Goal: Task Accomplishment & Management: Manage account settings

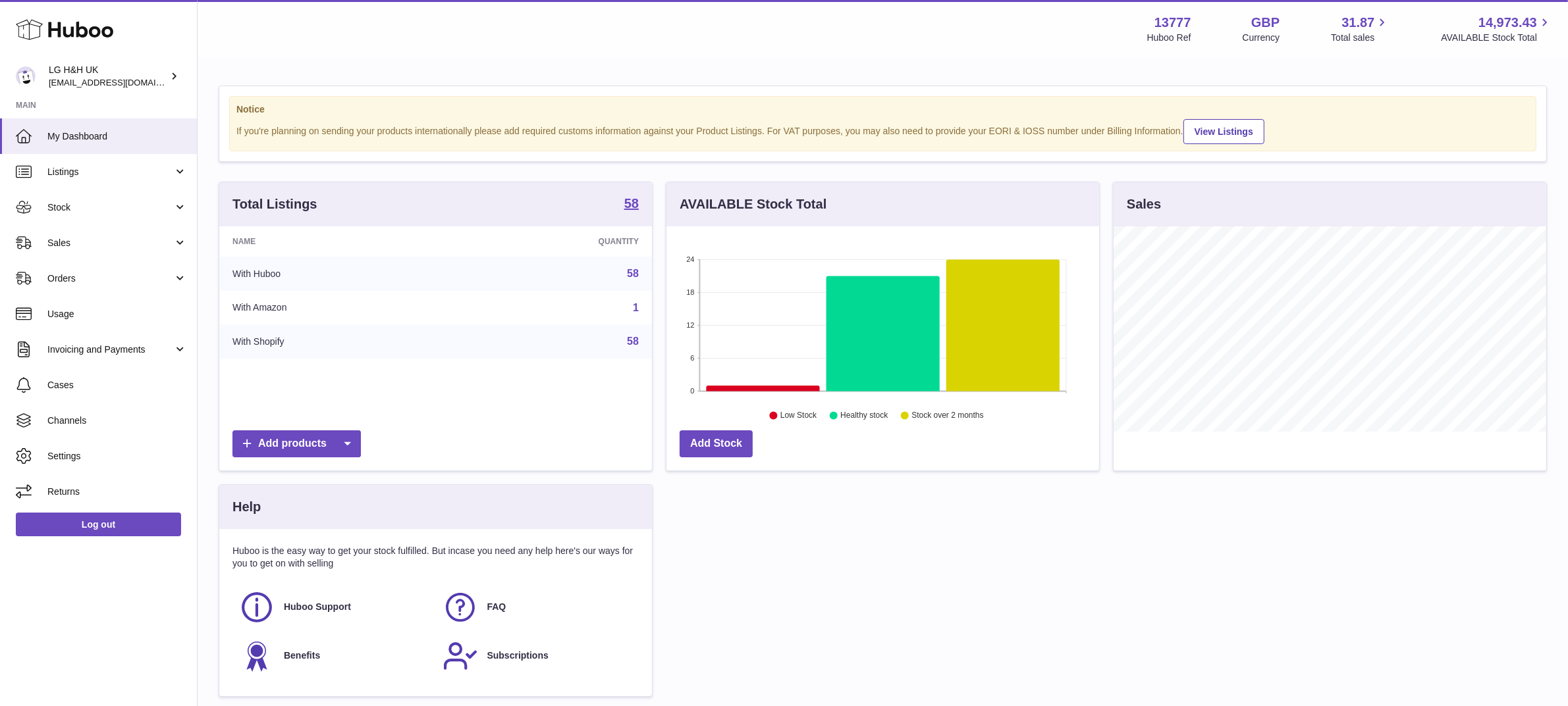
scroll to position [205, 433]
click at [78, 247] on span "Sales" at bounding box center [110, 242] width 125 height 12
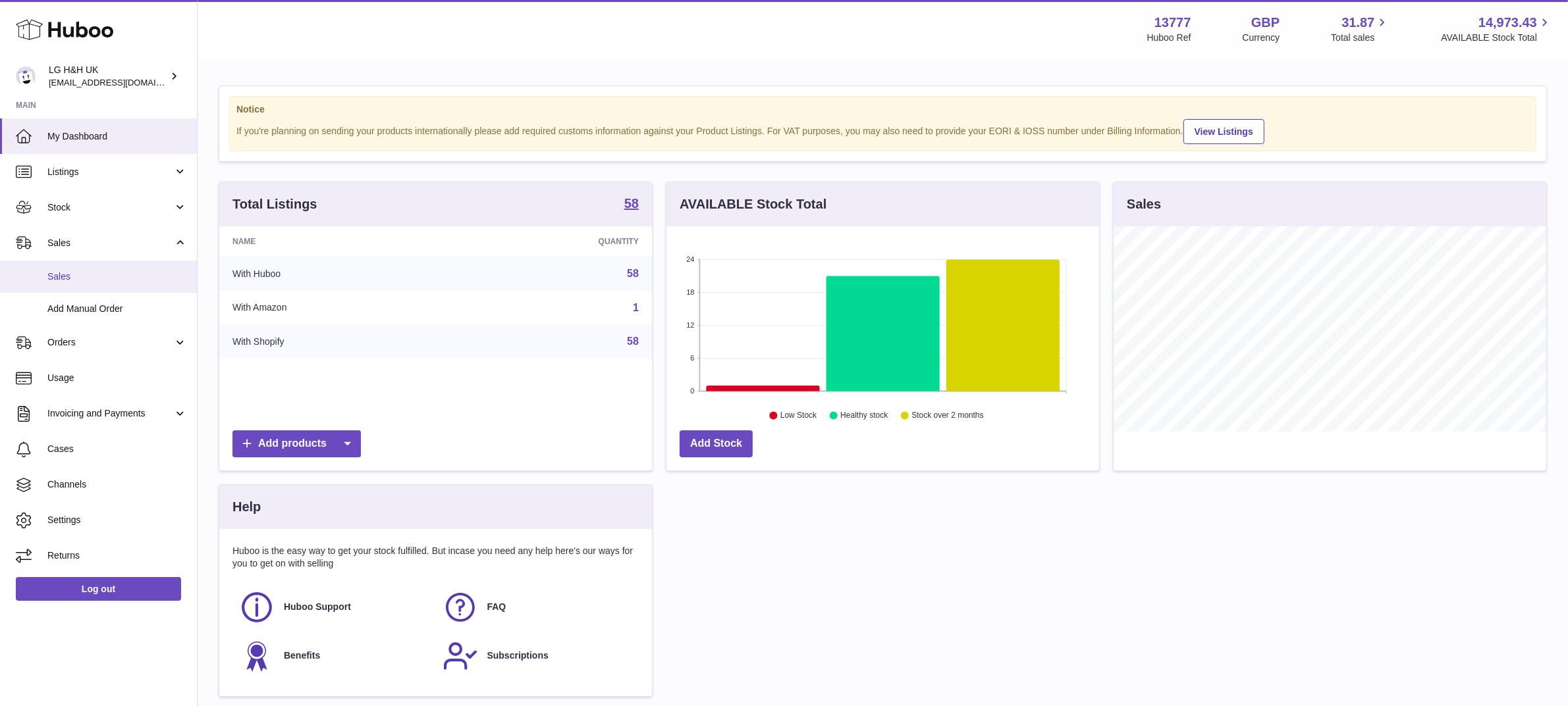
click at [69, 267] on link "Sales" at bounding box center [98, 276] width 197 height 32
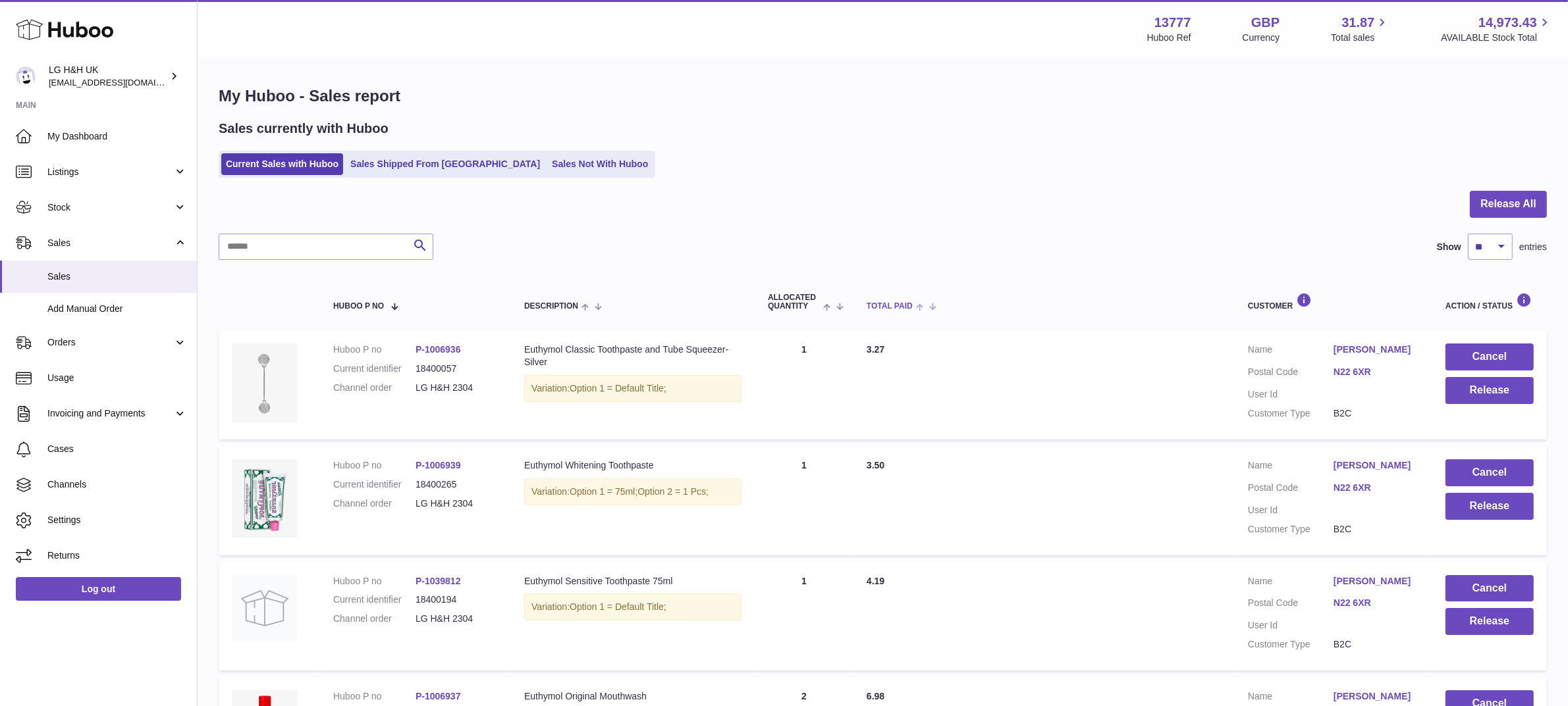
scroll to position [916, 0]
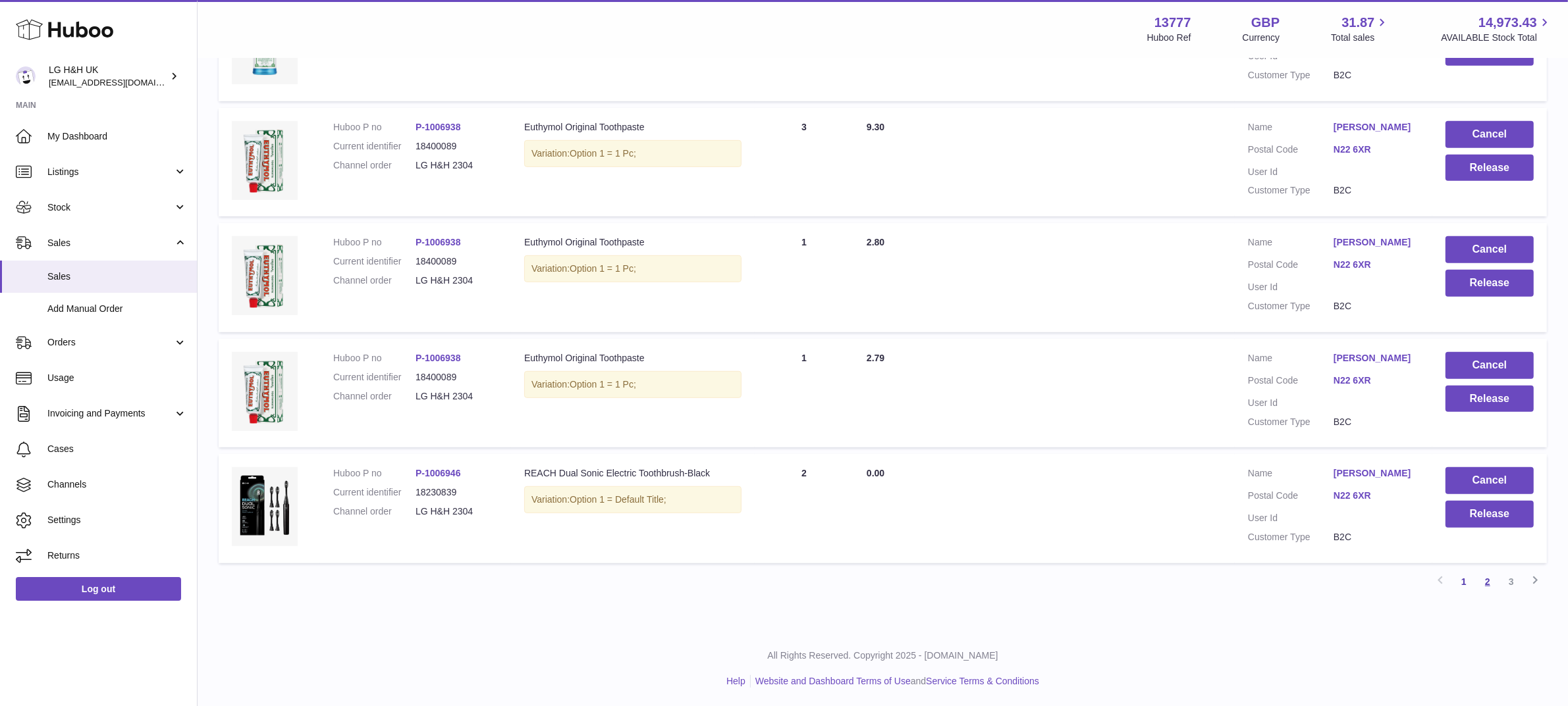
click at [1485, 581] on link "2" at bounding box center [1488, 582] width 24 height 24
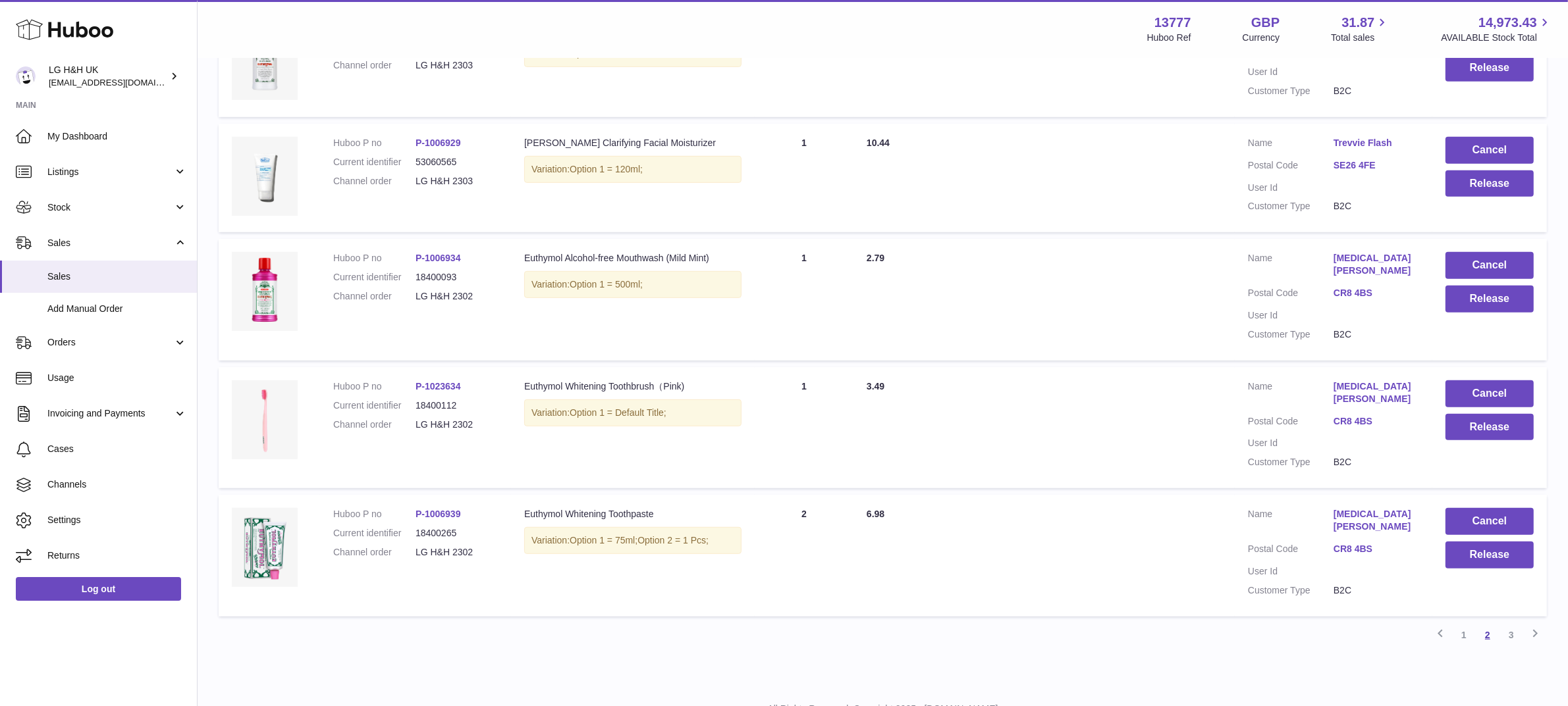
scroll to position [916, 0]
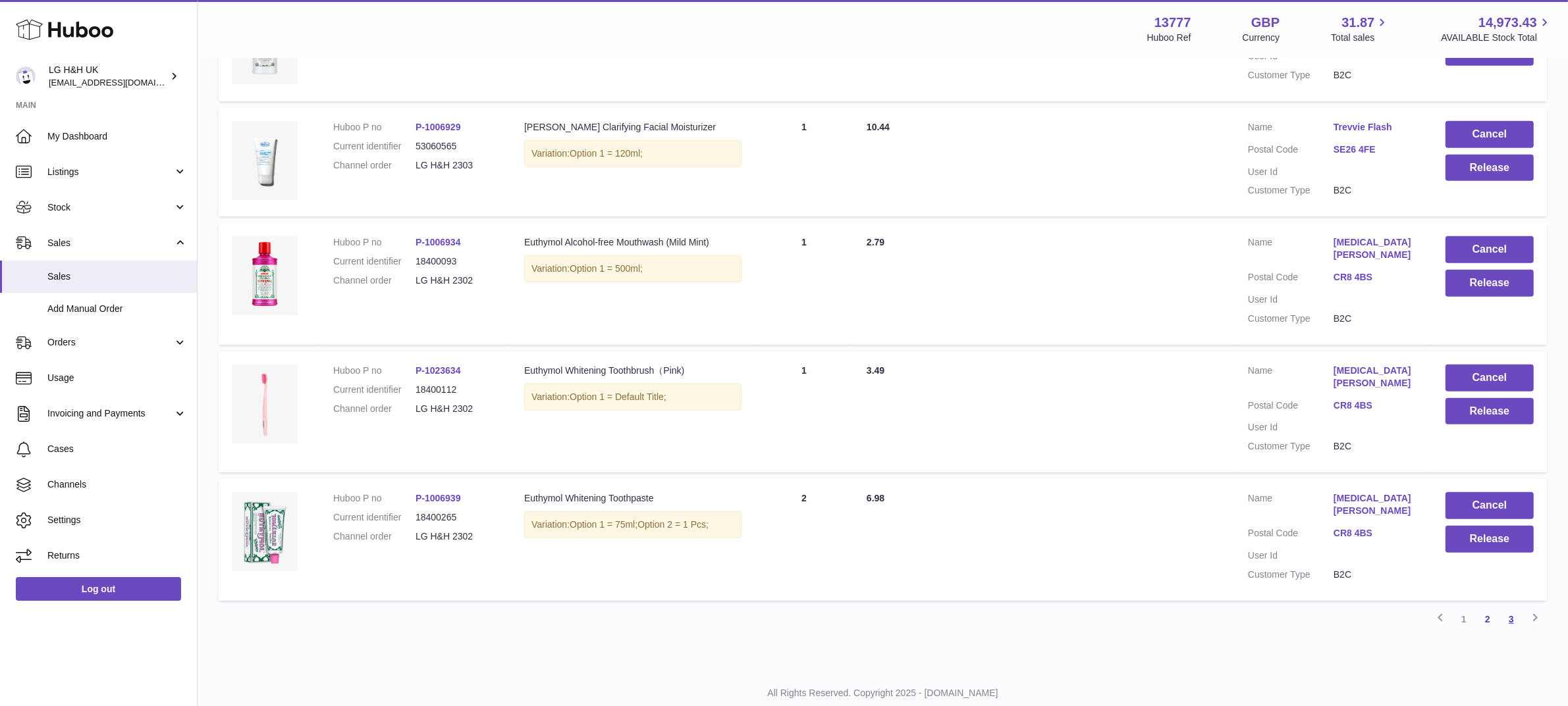
click at [1511, 608] on link "3" at bounding box center [1511, 620] width 24 height 24
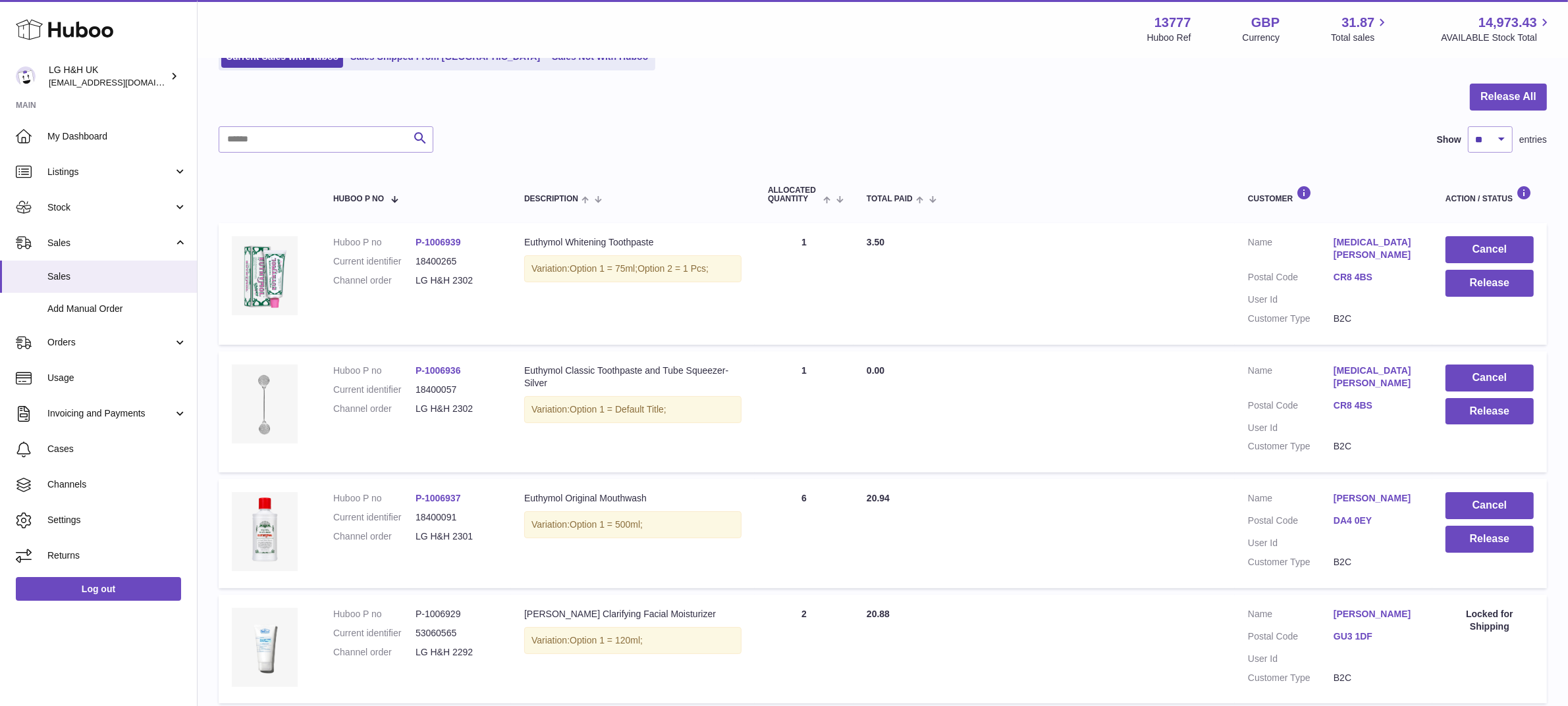
scroll to position [109, 0]
click at [1497, 524] on button "Release" at bounding box center [1489, 537] width 88 height 27
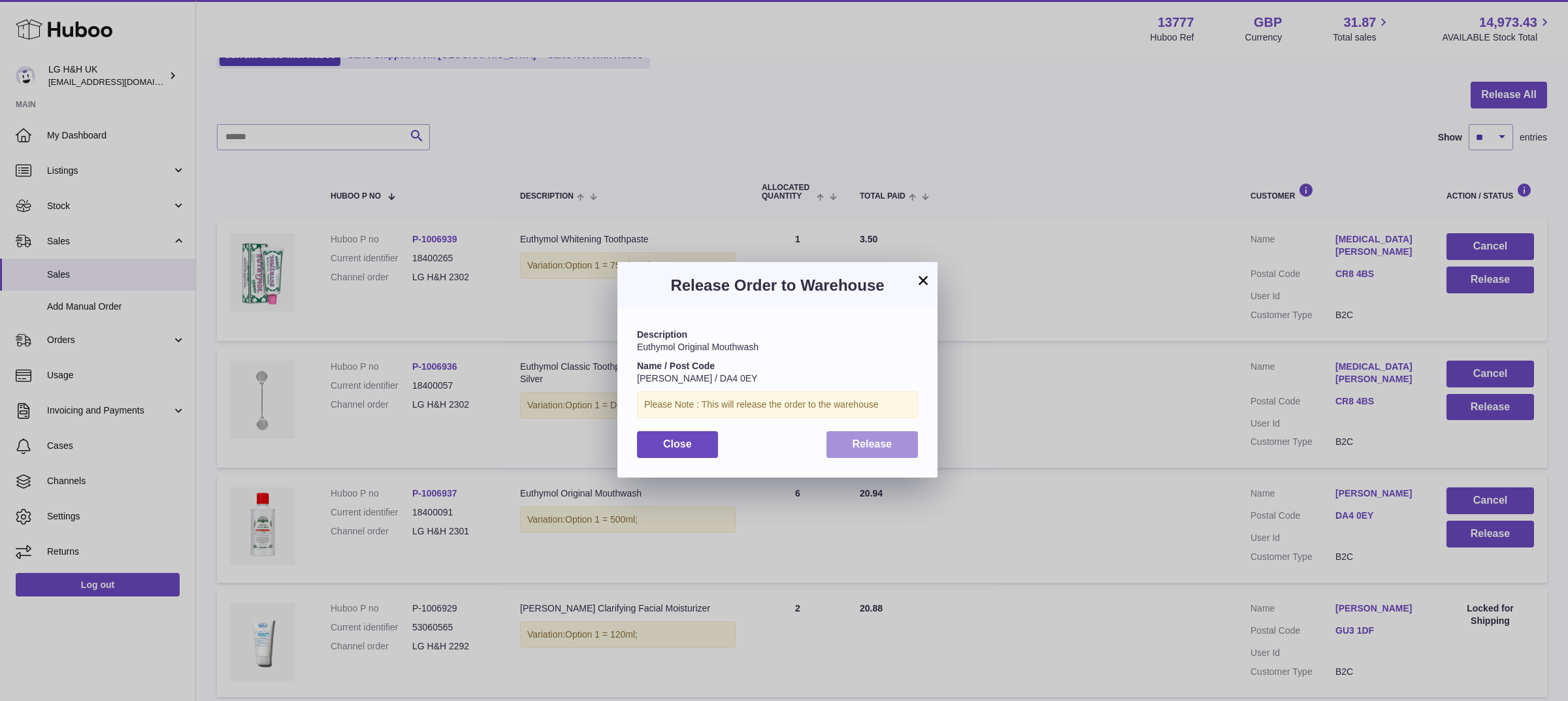
click at [880, 452] on button "Release" at bounding box center [872, 444] width 92 height 27
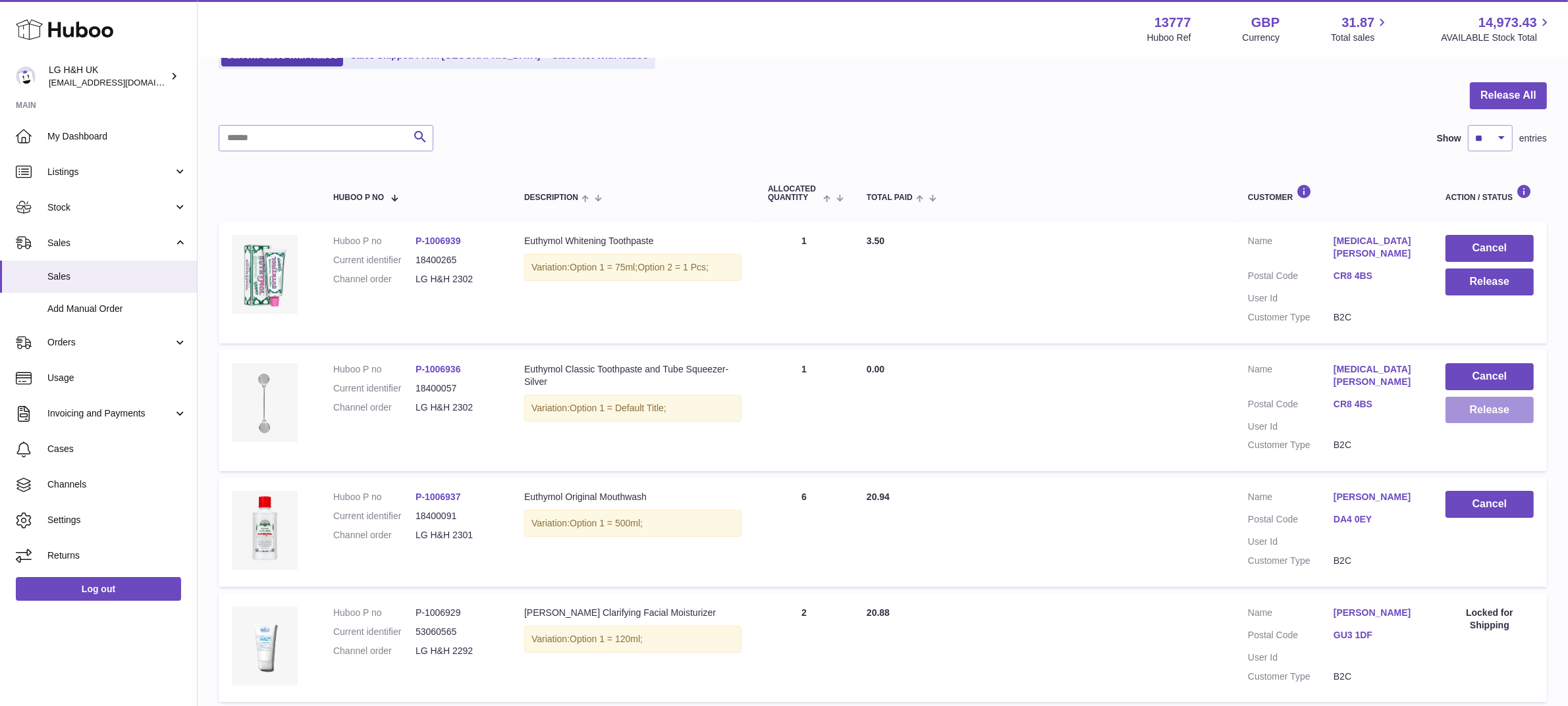
click at [1485, 397] on button "Release" at bounding box center [1489, 410] width 88 height 27
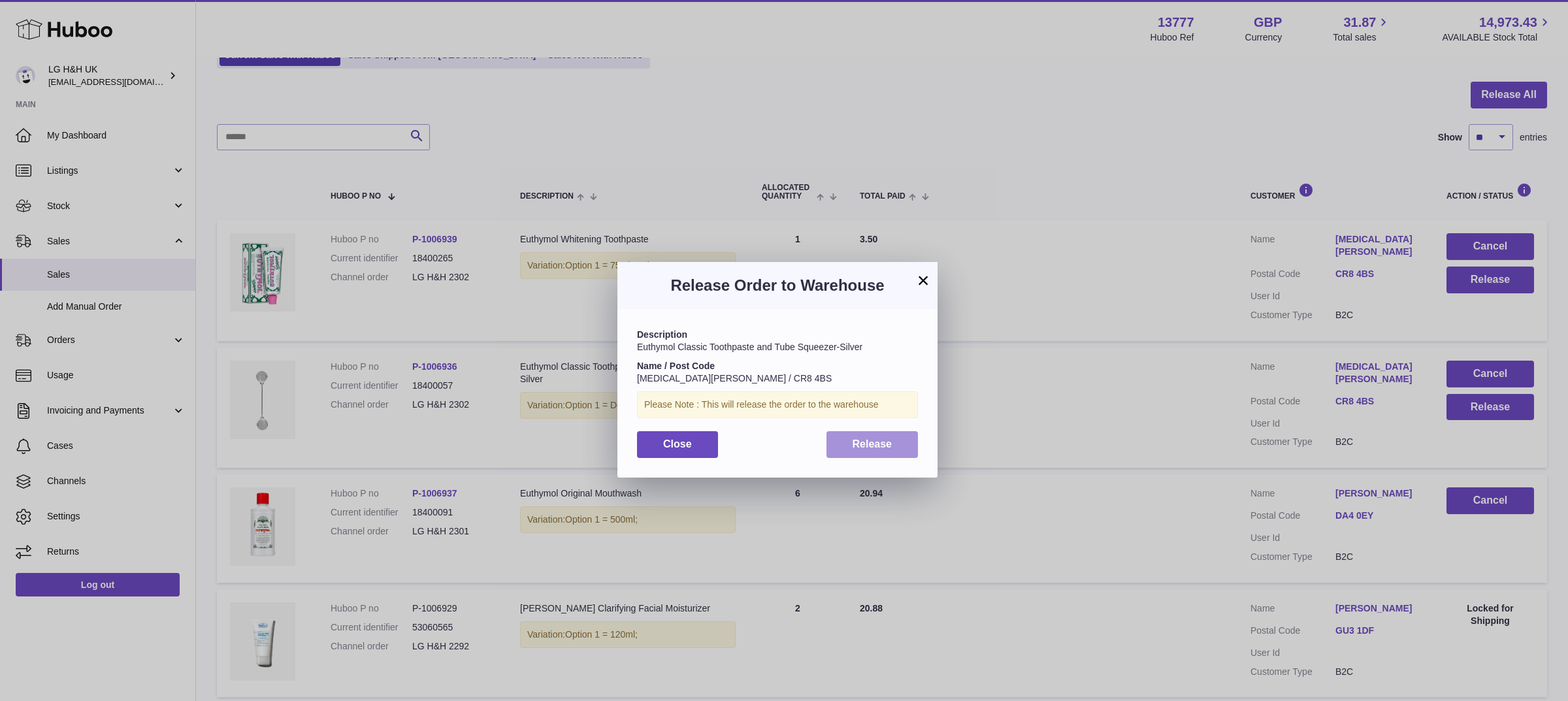
click at [881, 446] on span "Release" at bounding box center [872, 444] width 40 height 11
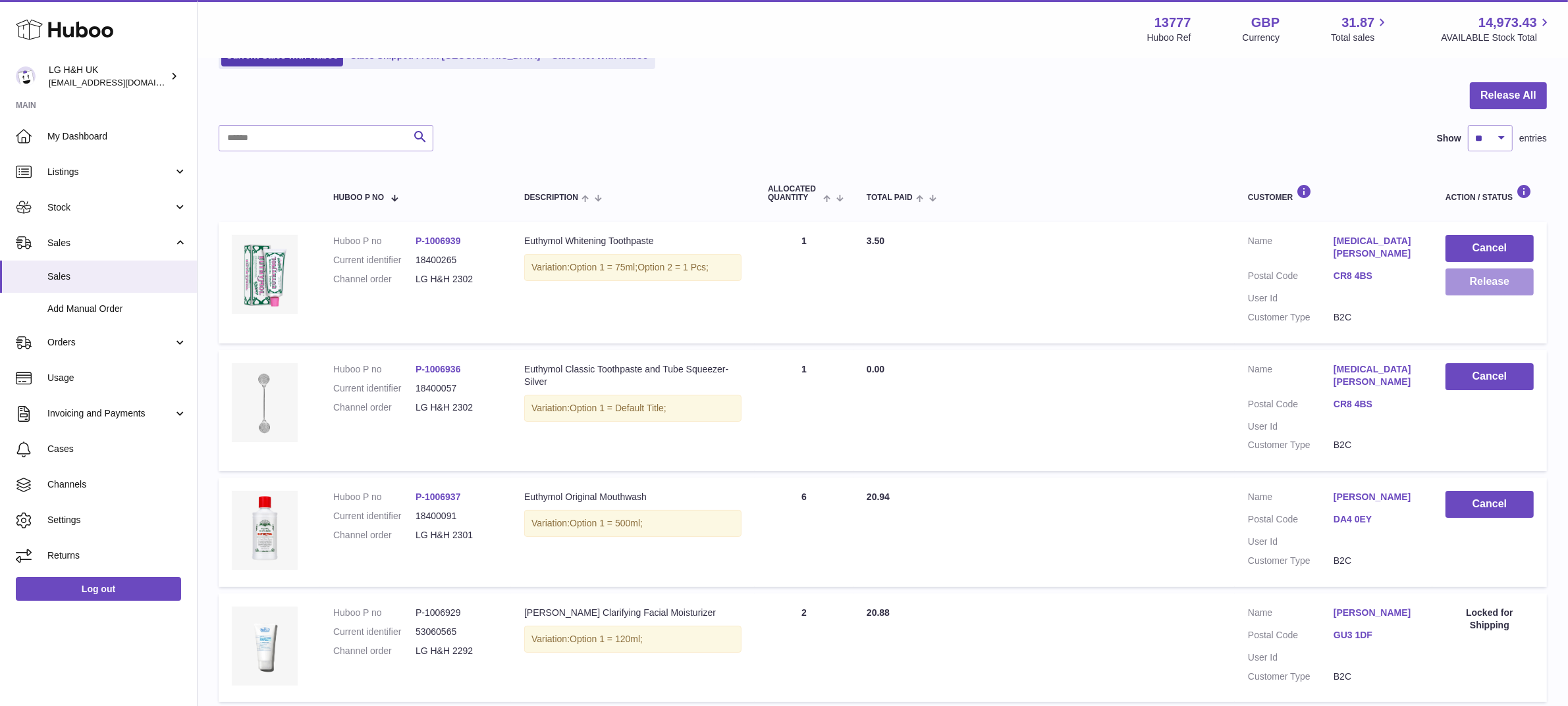
click at [1513, 268] on button "Release" at bounding box center [1489, 281] width 88 height 27
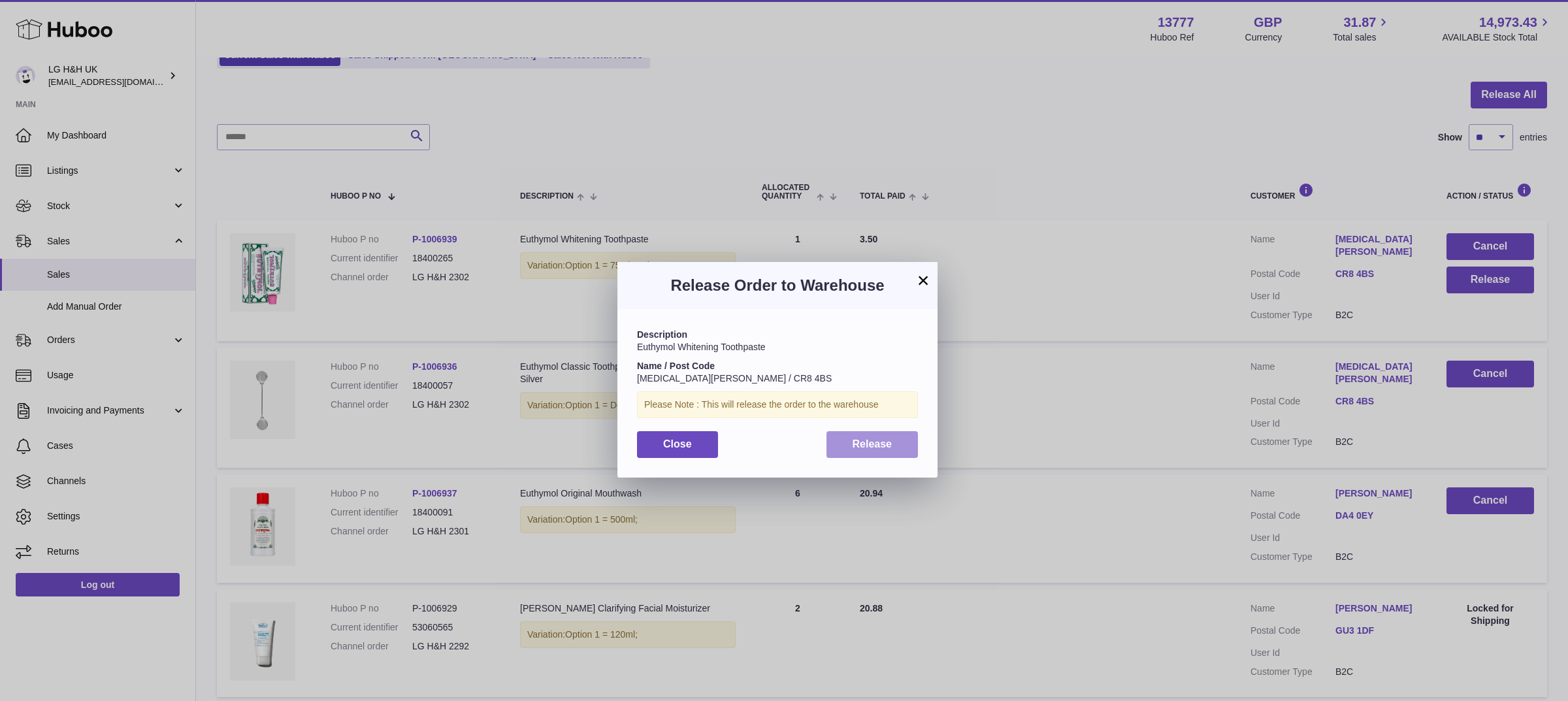
click at [883, 446] on span "Release" at bounding box center [872, 444] width 40 height 11
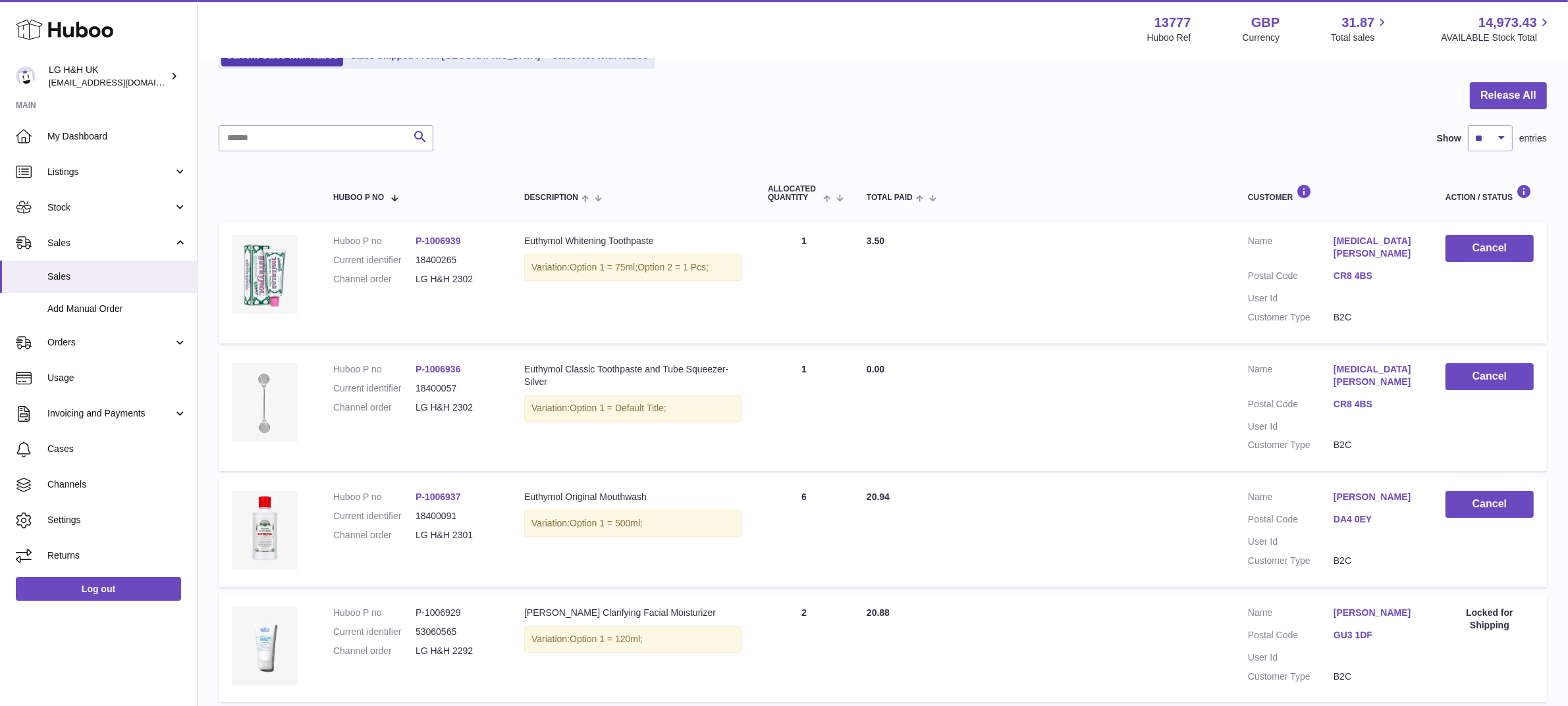
scroll to position [570, 0]
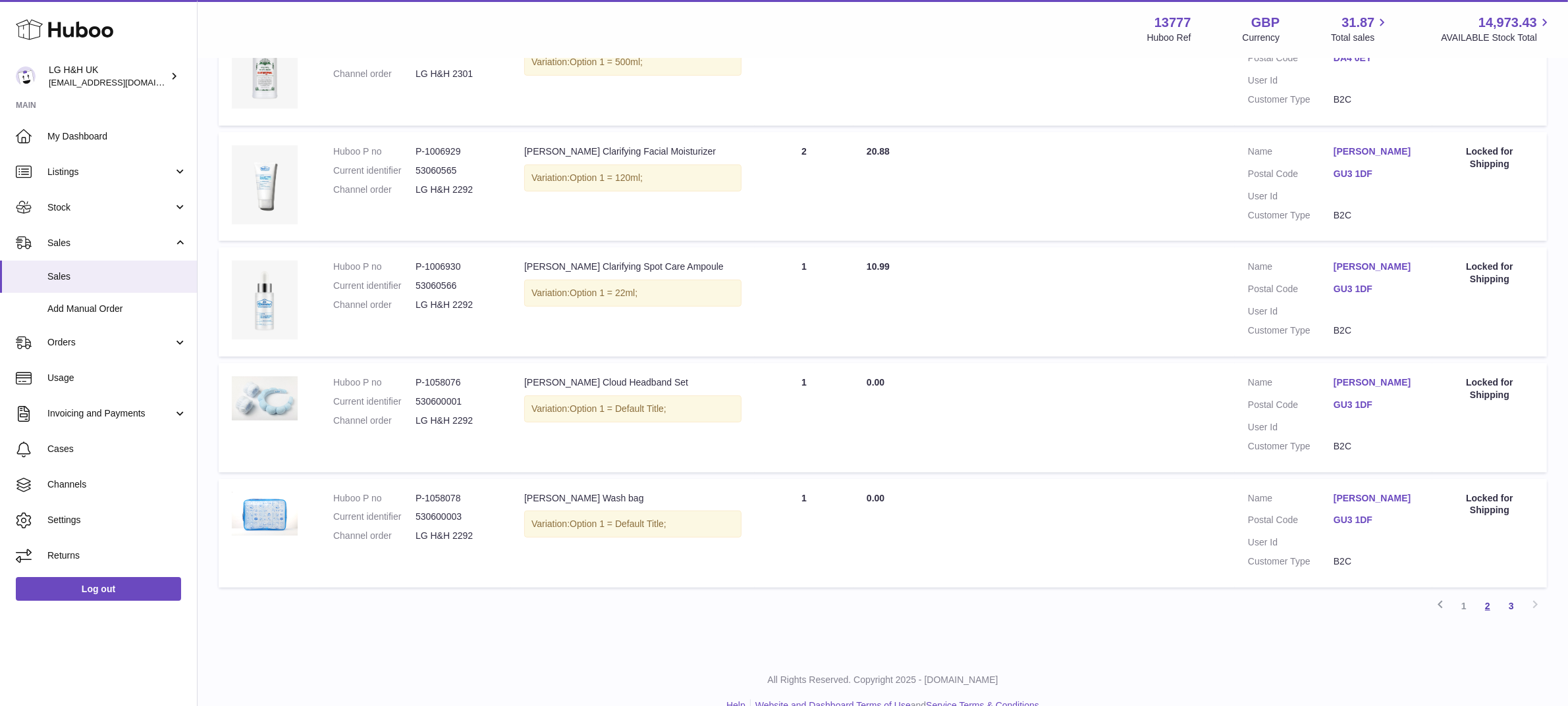
click at [1487, 595] on link "2" at bounding box center [1488, 607] width 24 height 24
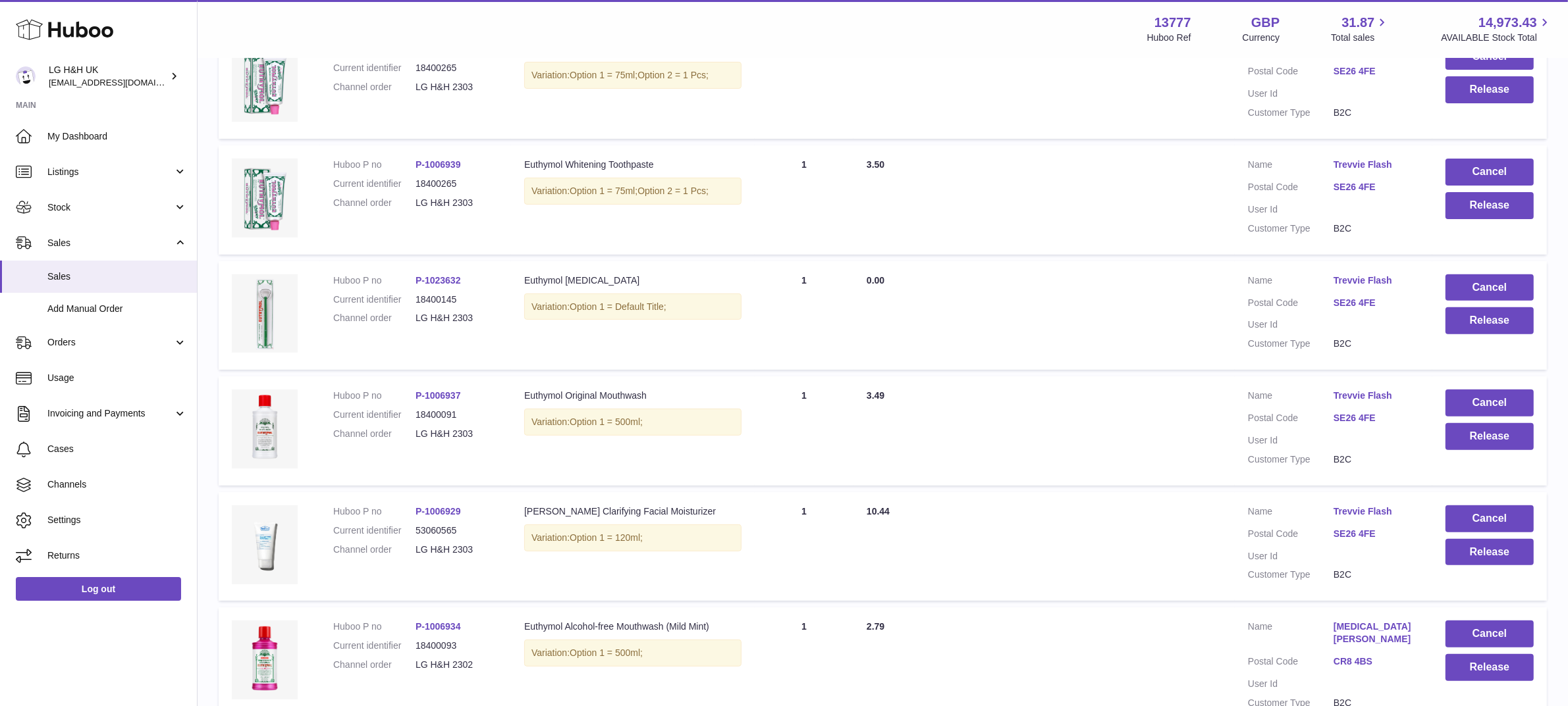
scroll to position [916, 0]
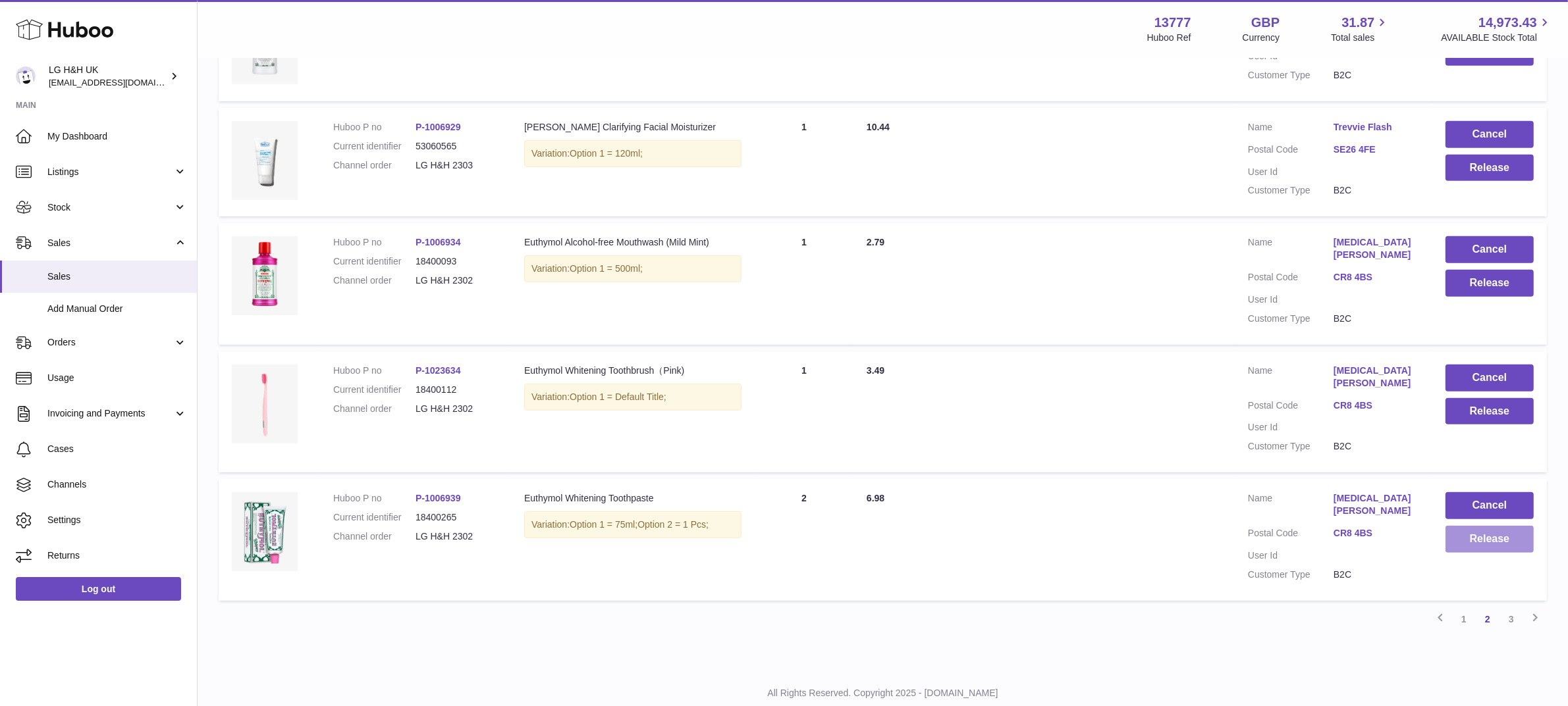
click at [1485, 526] on button "Release" at bounding box center [1489, 539] width 88 height 27
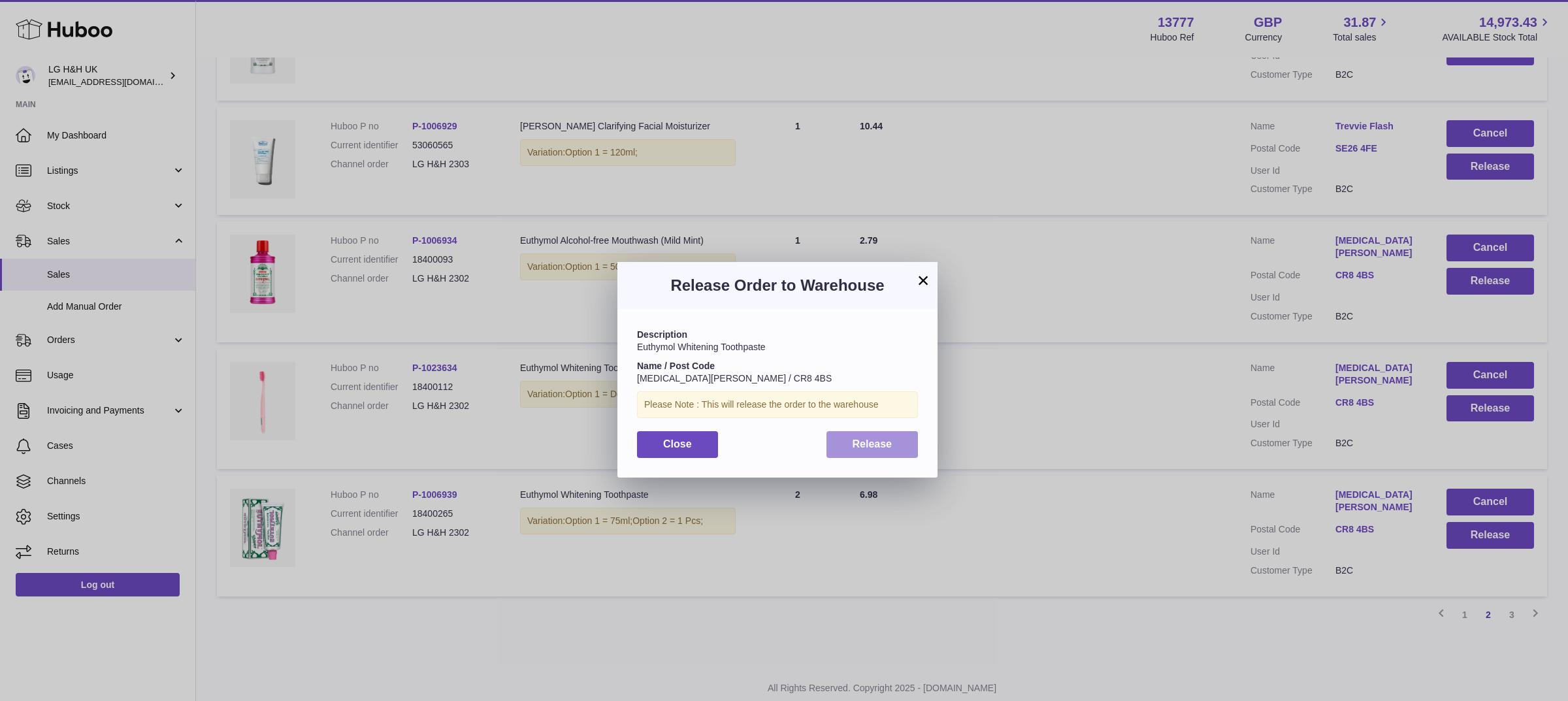
click at [907, 442] on button "Release" at bounding box center [872, 444] width 92 height 27
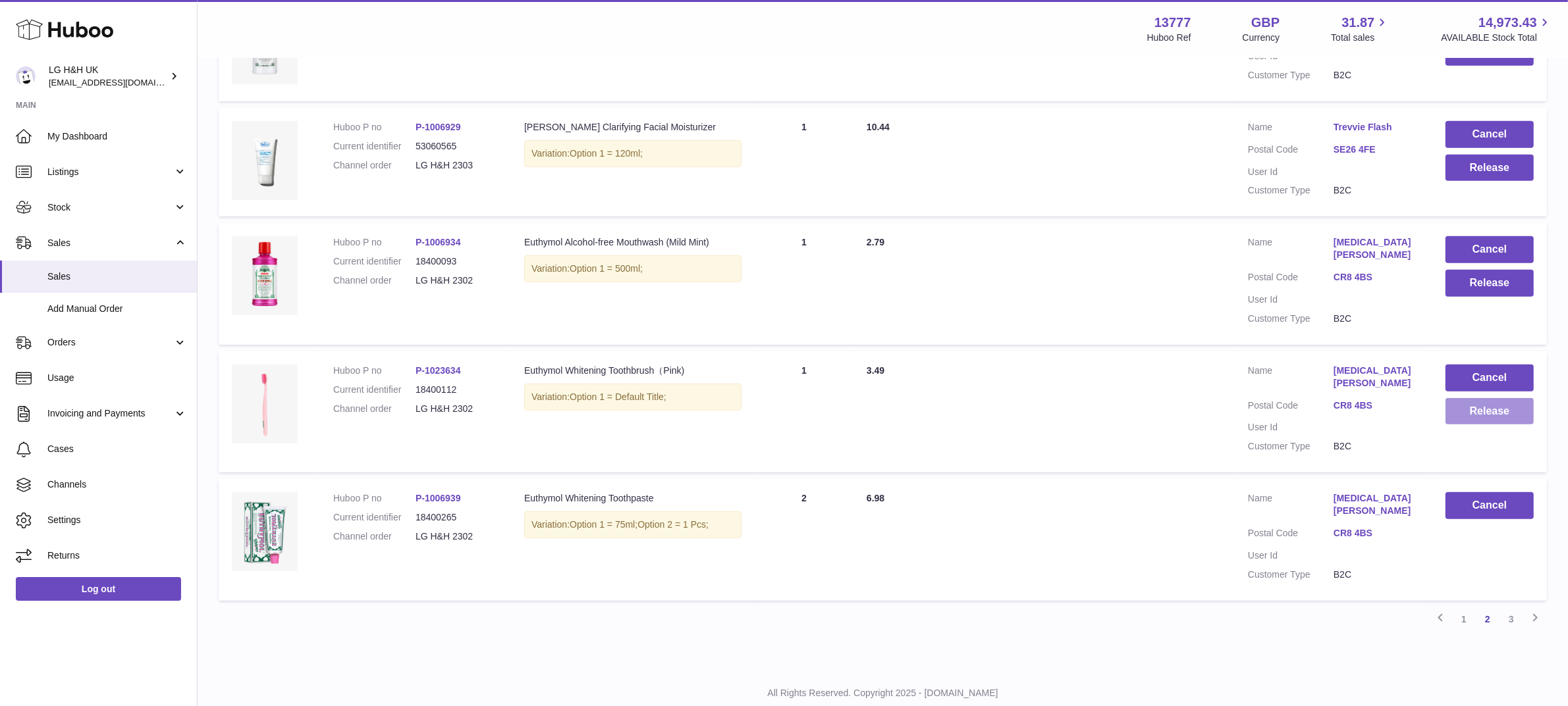
click at [1484, 398] on button "Release" at bounding box center [1489, 411] width 88 height 27
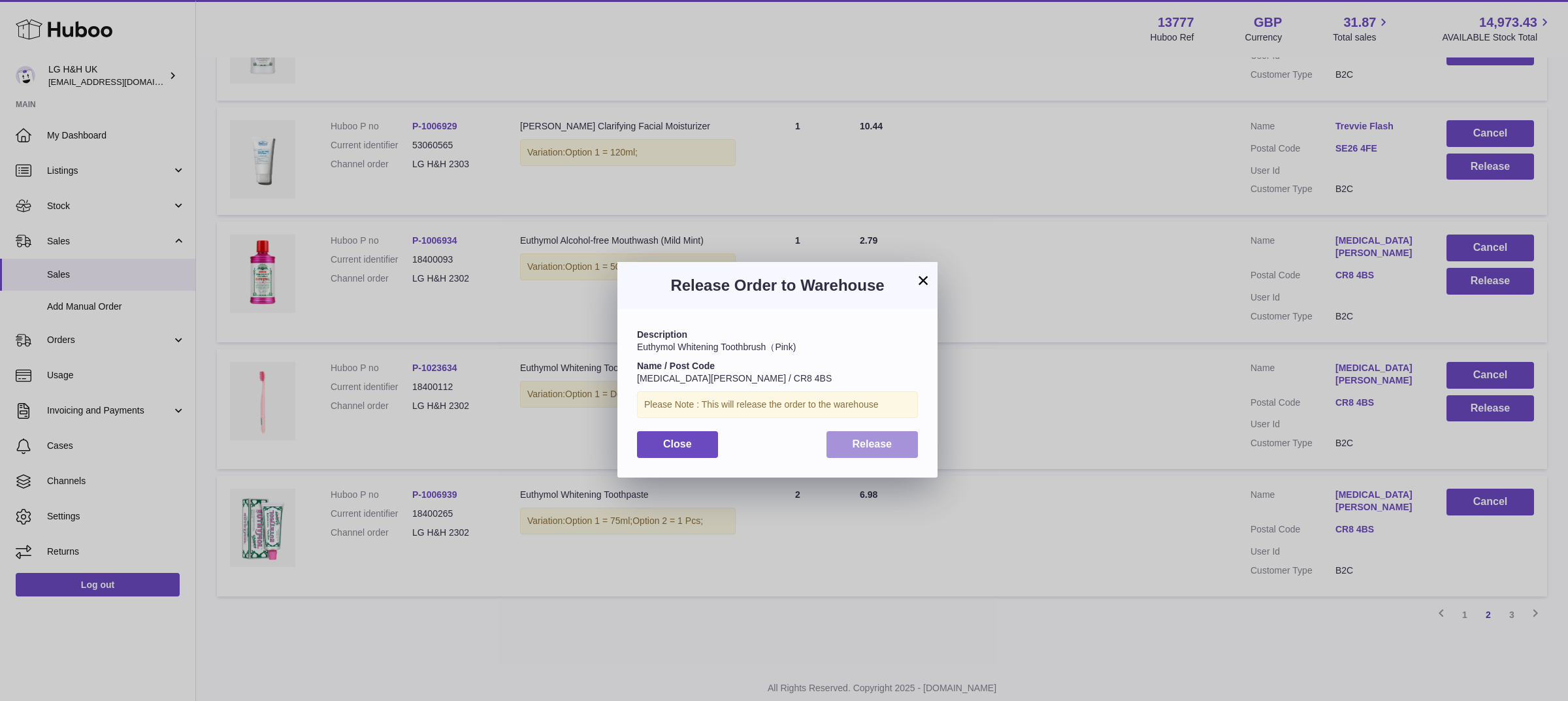
click at [885, 453] on button "Release" at bounding box center [872, 444] width 92 height 27
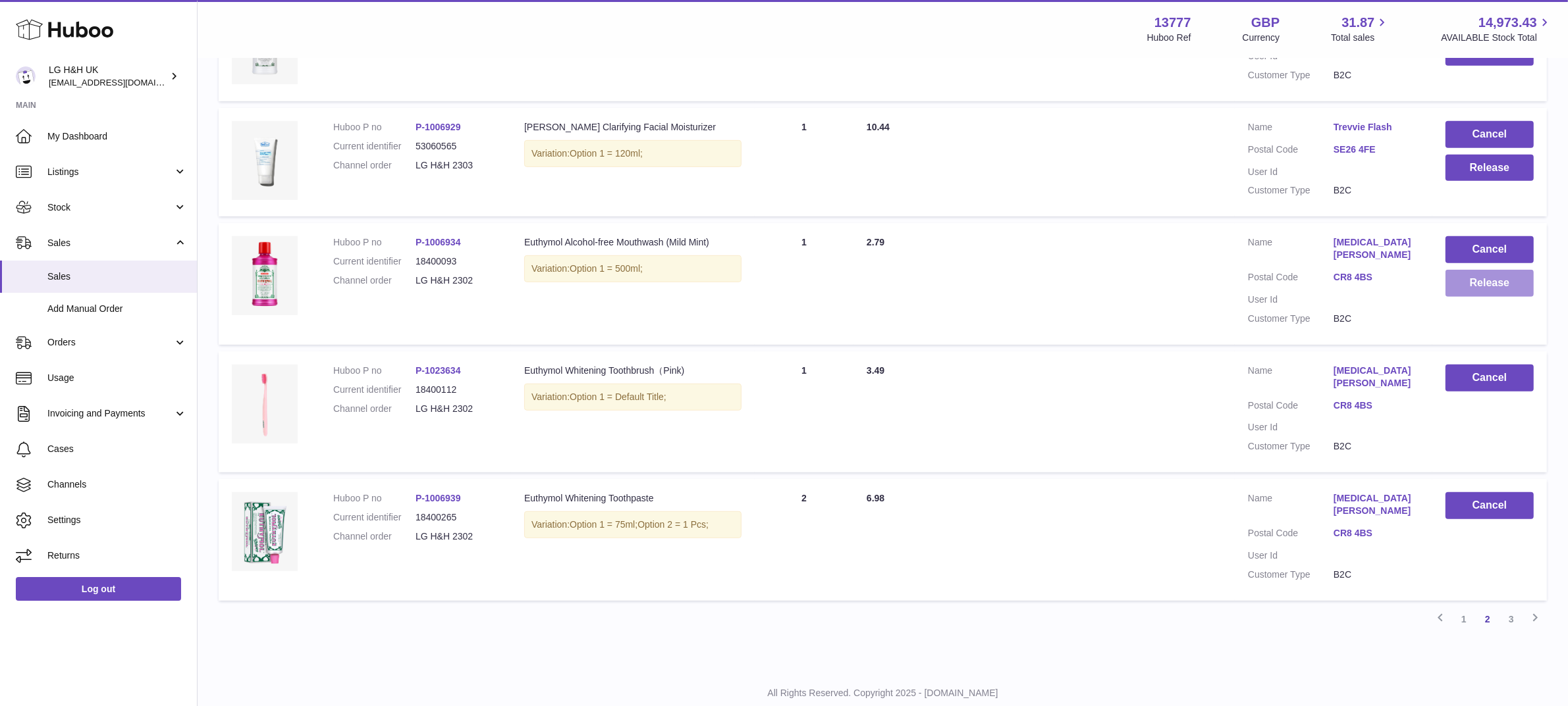
click at [1481, 284] on button "Release" at bounding box center [1489, 283] width 88 height 27
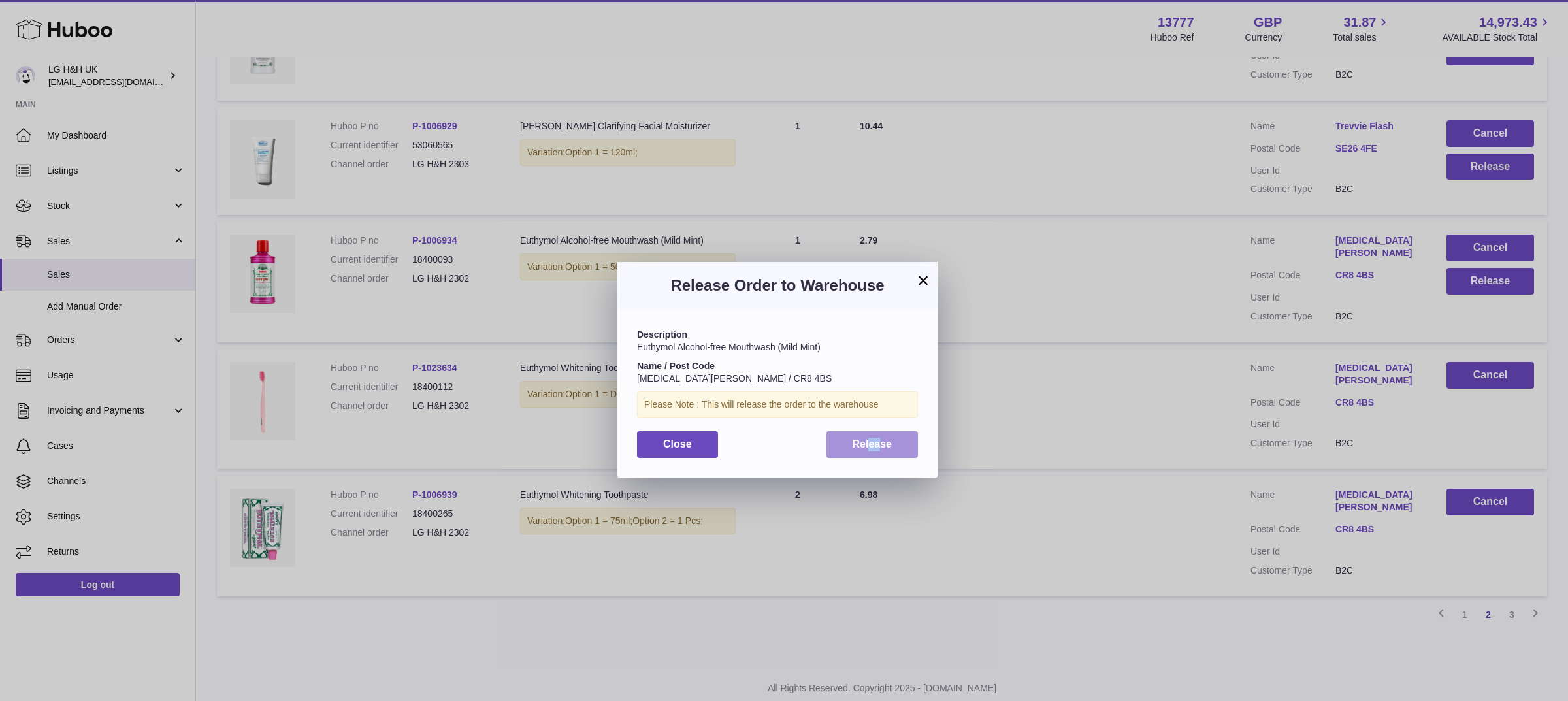
drag, startPoint x: 879, startPoint y: 465, endPoint x: 868, endPoint y: 443, distance: 24.6
click at [868, 443] on div "Description Euthymol Alcohol-free Mouthwash (Mild Mint) Name / Post Code [MEDIC…" at bounding box center [778, 393] width 321 height 168
click at [868, 443] on span "Release" at bounding box center [872, 444] width 40 height 11
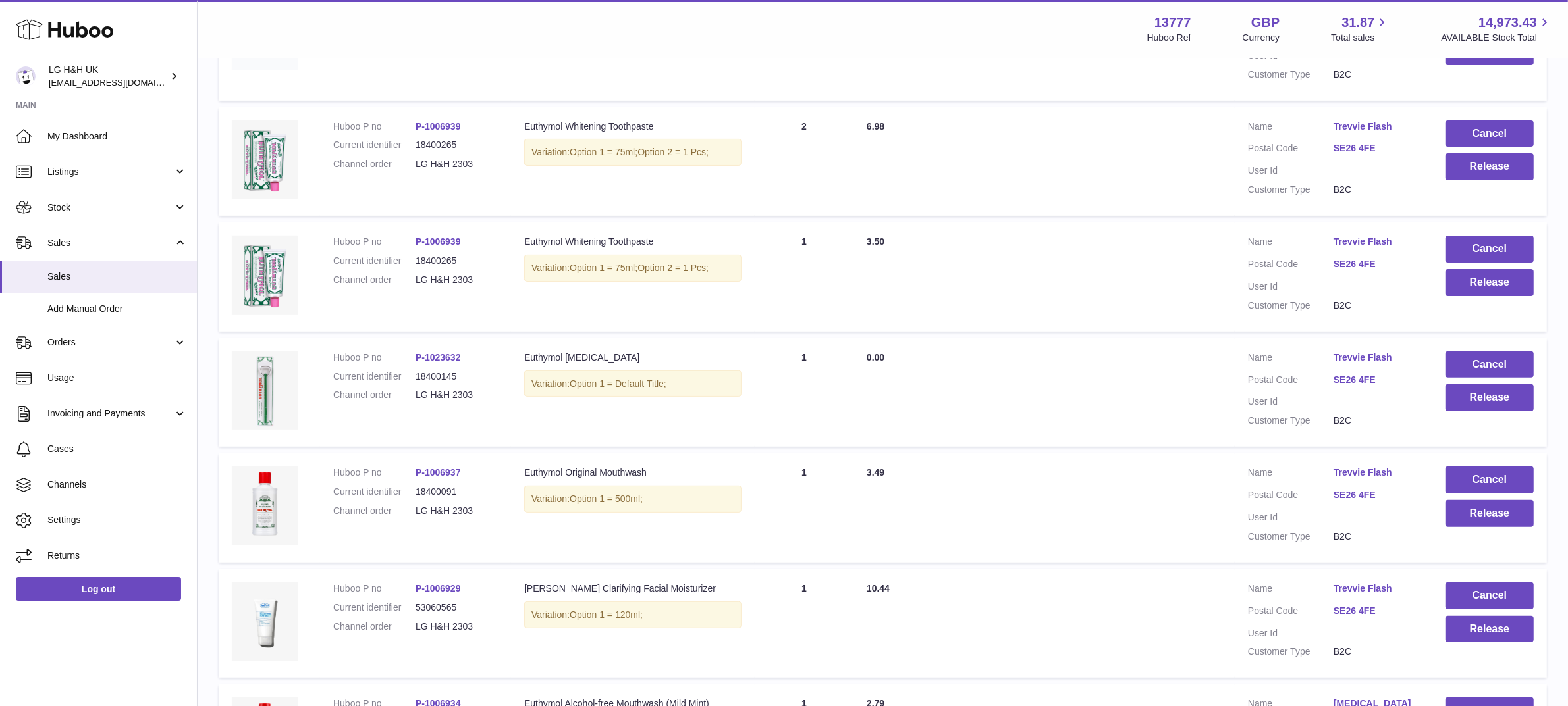
scroll to position [453, 0]
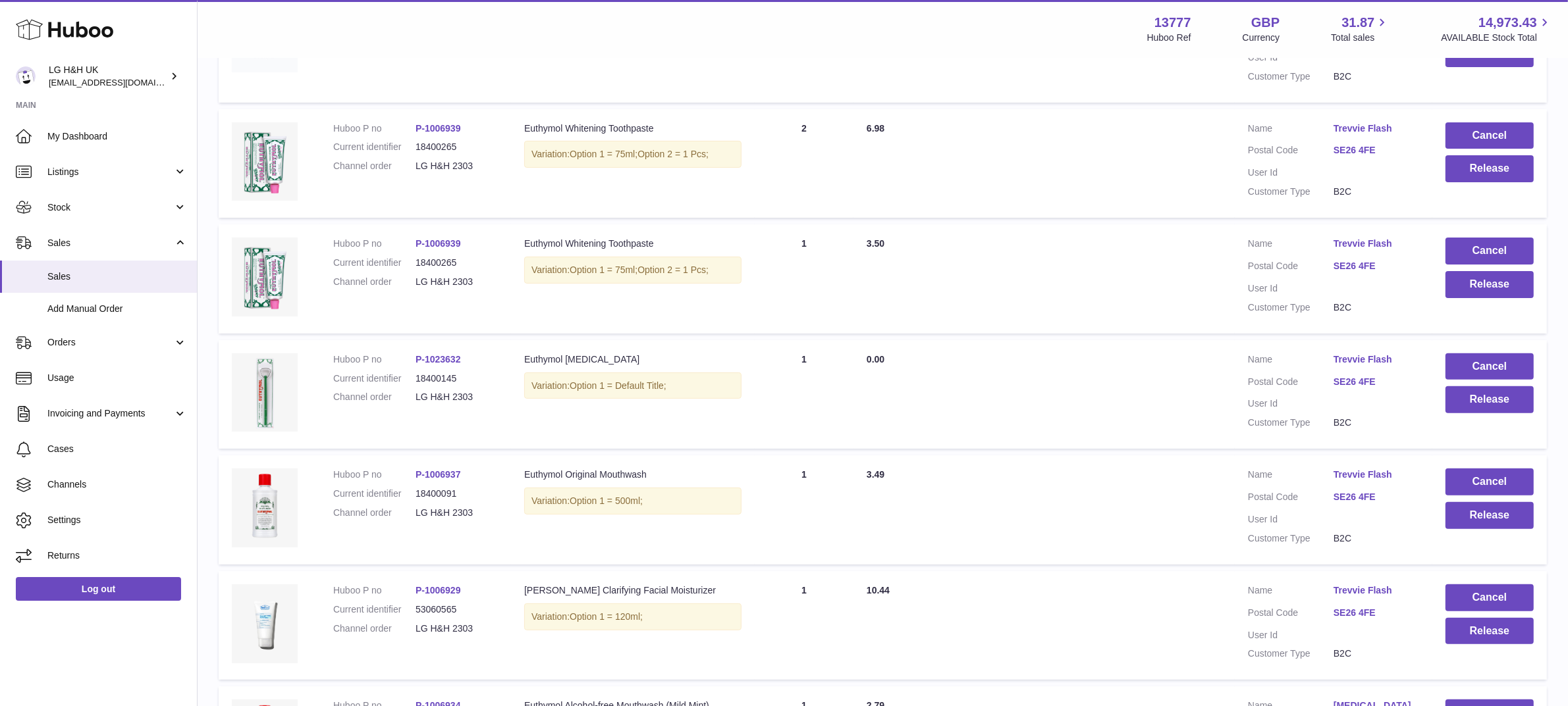
click at [730, 57] on div "Menu Huboo 13777 Huboo Ref GBP Currency 31.87 Total sales 14,973.43 AVAILABLE S…" at bounding box center [883, 29] width 1370 height 58
